Goal: Check status: Check status

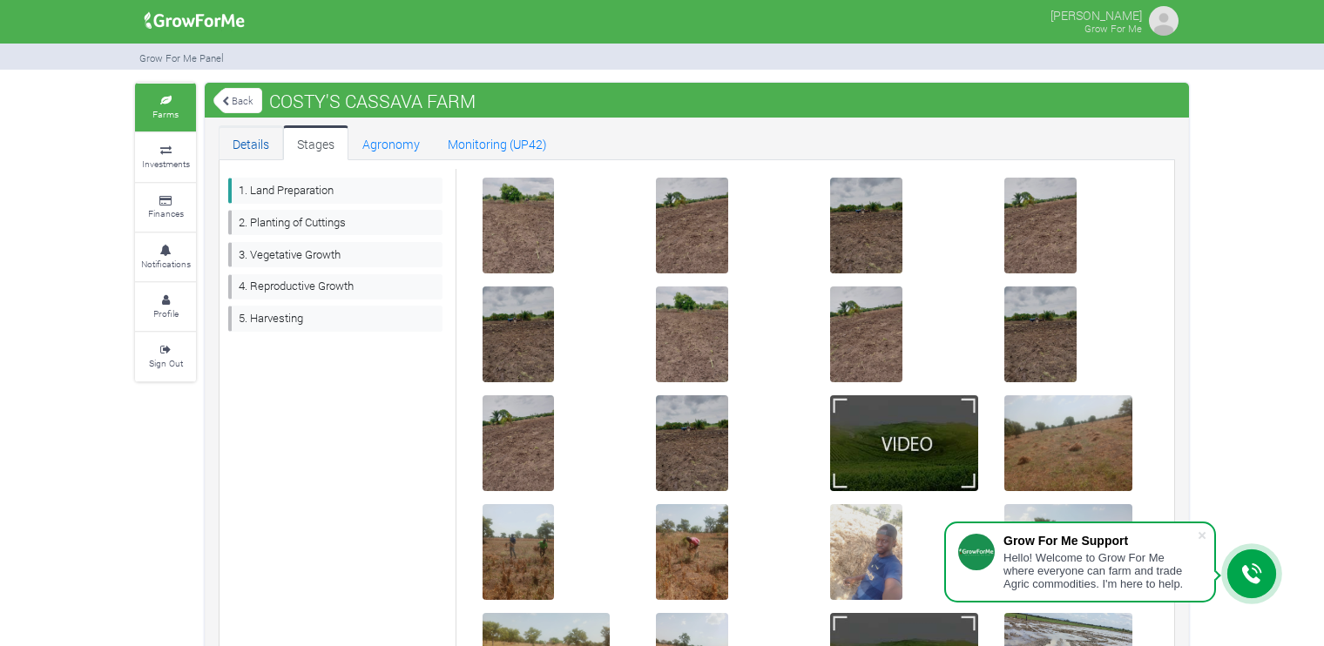
click at [268, 140] on link "Details" at bounding box center [251, 142] width 64 height 35
